Goal: Information Seeking & Learning: Learn about a topic

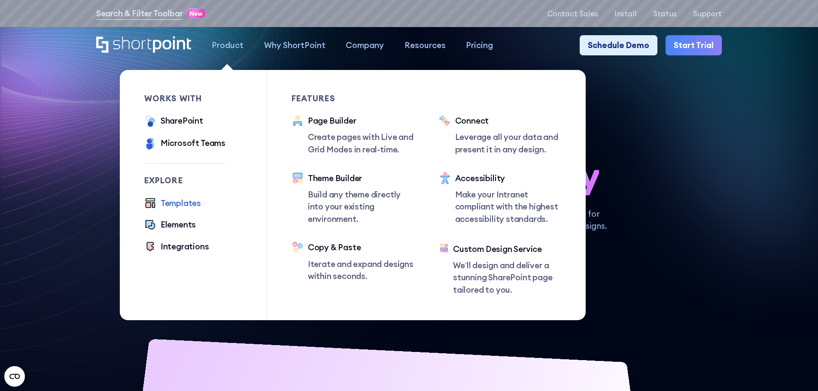
click at [193, 204] on div "Templates" at bounding box center [181, 203] width 40 height 12
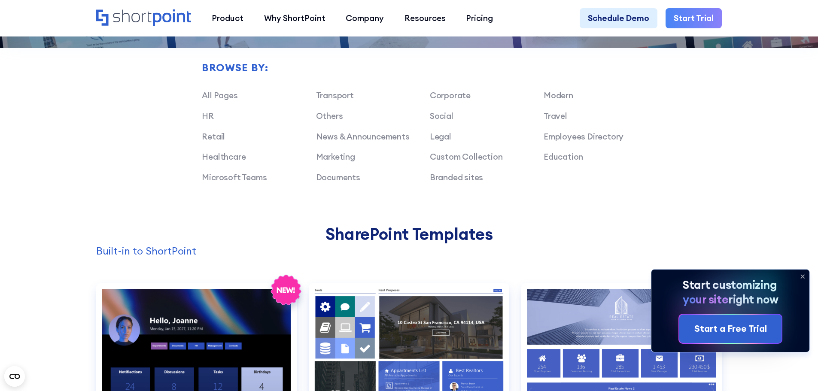
scroll to position [129, 0]
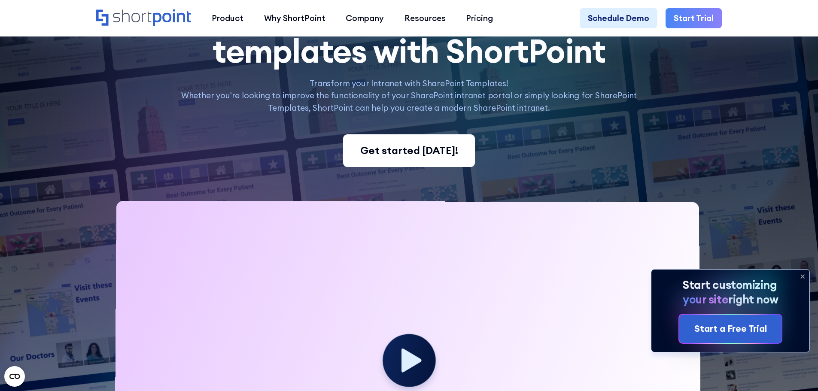
click at [396, 156] on div "Get started today!" at bounding box center [409, 150] width 98 height 15
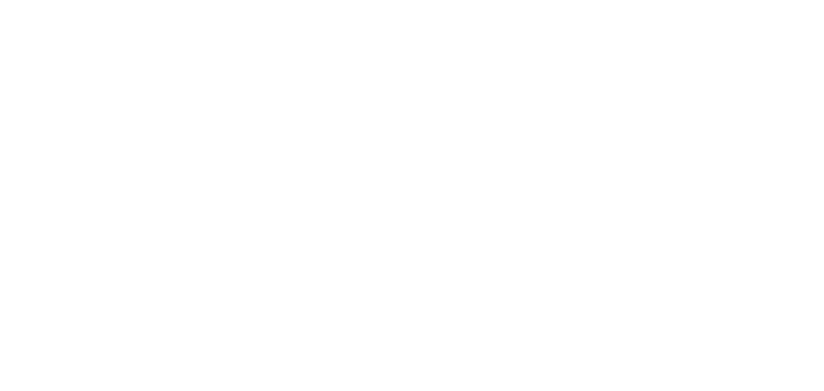
select select "+90"
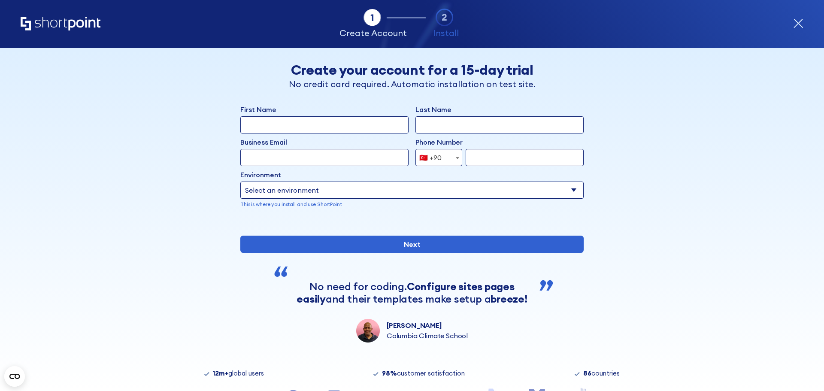
click at [61, 24] on icon "Home" at bounding box center [61, 24] width 80 height 14
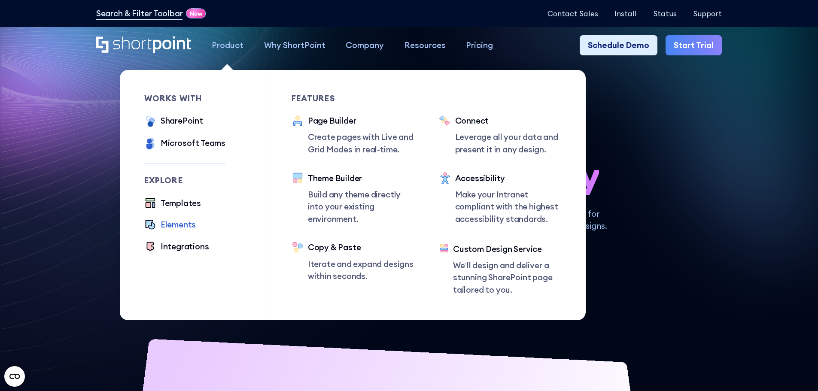
click at [179, 223] on div "Elements" at bounding box center [178, 225] width 35 height 12
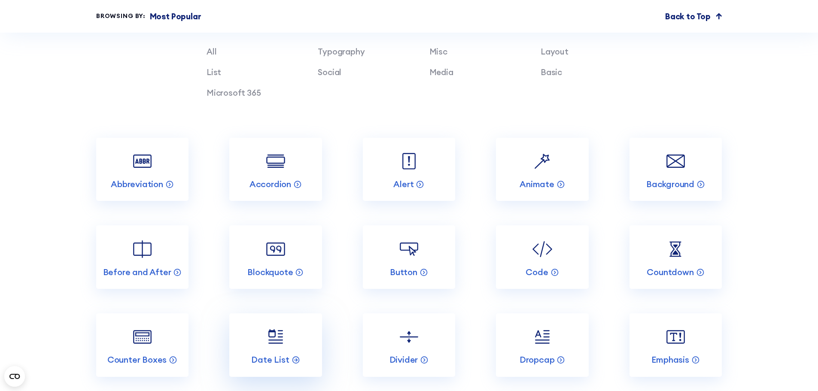
scroll to position [999, 0]
click at [554, 262] on img at bounding box center [542, 249] width 24 height 24
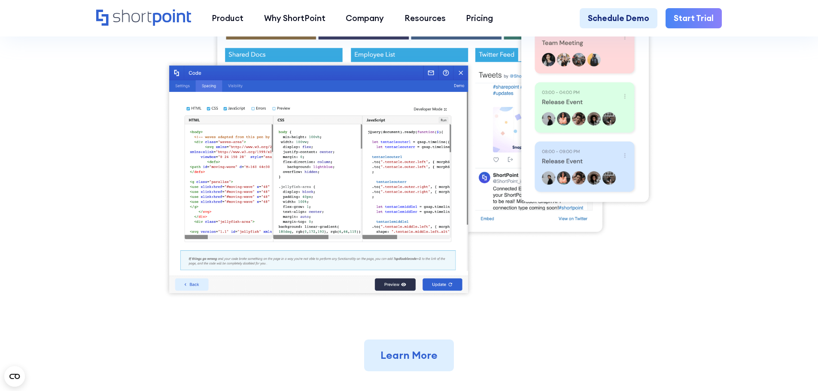
scroll to position [453, 0]
click at [431, 353] on link "Learn More" at bounding box center [409, 355] width 90 height 32
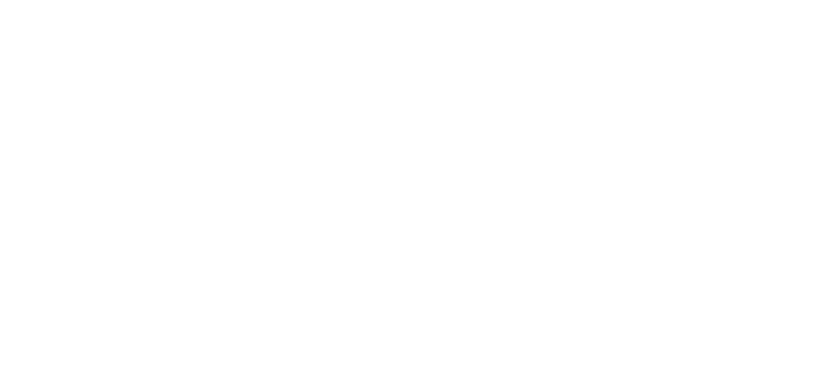
select select "+90"
